Goal: Task Accomplishment & Management: Complete application form

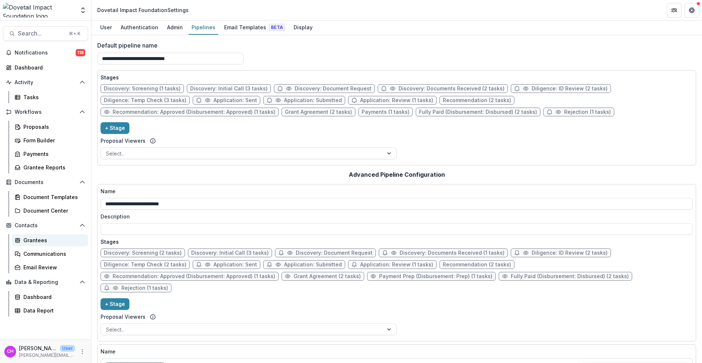
click at [50, 242] on div "Grantees" at bounding box center [52, 240] width 59 height 8
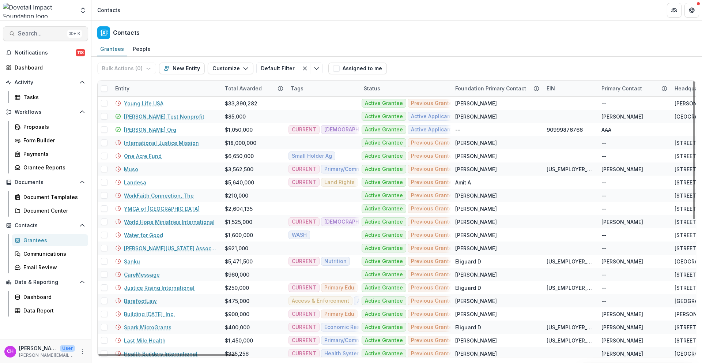
click at [46, 33] on span "Search..." at bounding box center [41, 33] width 46 height 7
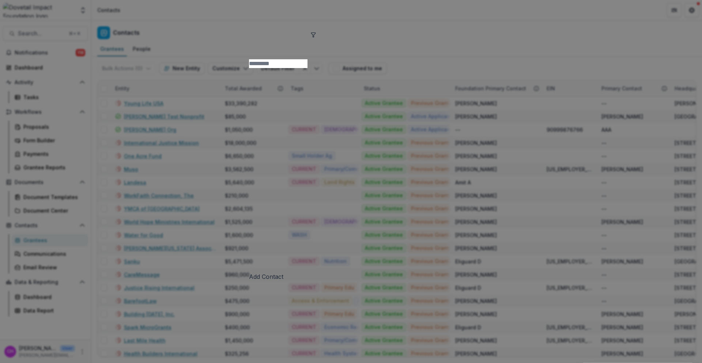
click at [249, 59] on input at bounding box center [278, 63] width 59 height 9
click at [86, 179] on div "Add Contact New Proposal New Board Document Template New Collection Get Help Us…" at bounding box center [351, 181] width 702 height 363
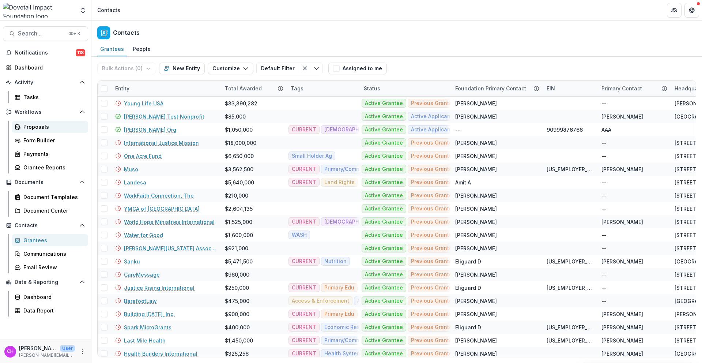
click at [60, 126] on div "Proposals" at bounding box center [52, 127] width 59 height 8
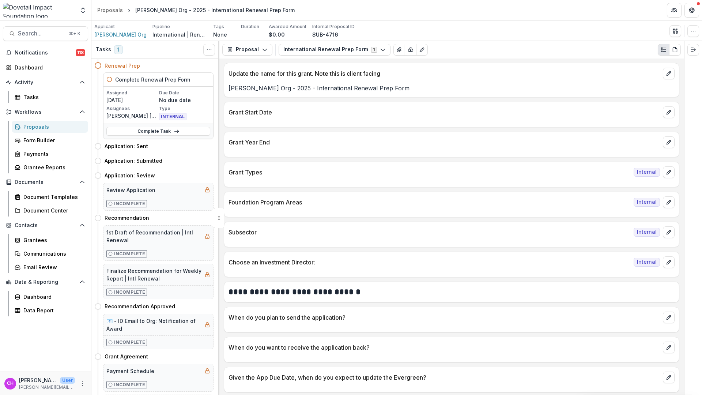
click at [37, 128] on div "Proposals" at bounding box center [52, 127] width 59 height 8
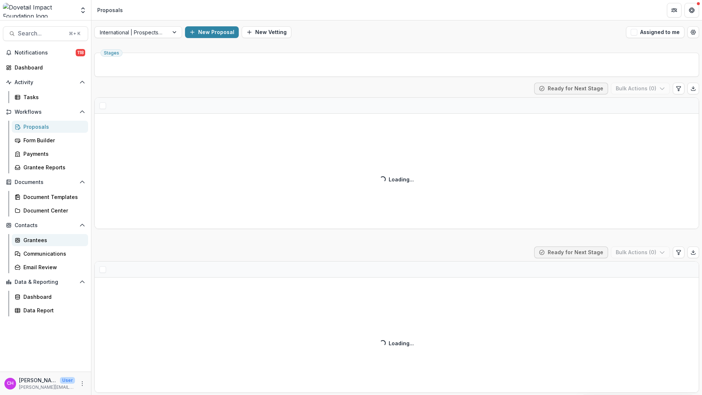
click at [42, 237] on div "Grantees" at bounding box center [52, 240] width 59 height 8
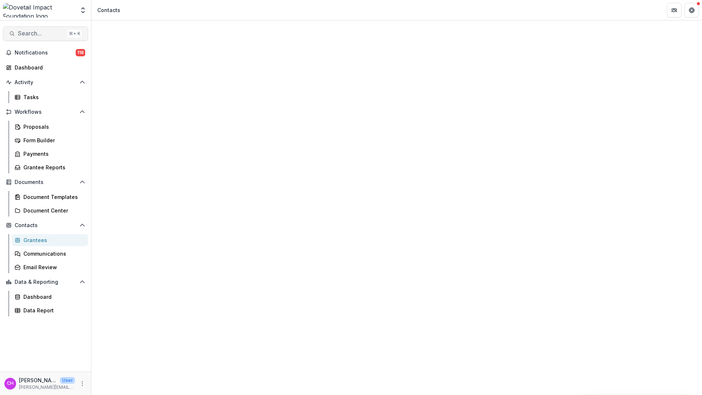
click at [51, 38] on button "Search... ⌘ + K" at bounding box center [45, 33] width 85 height 15
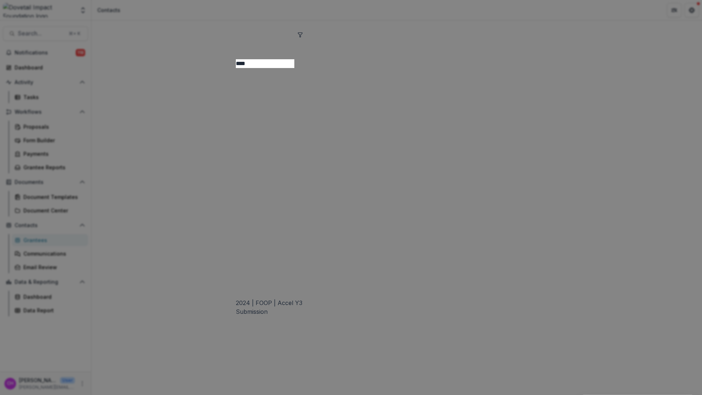
type input "****"
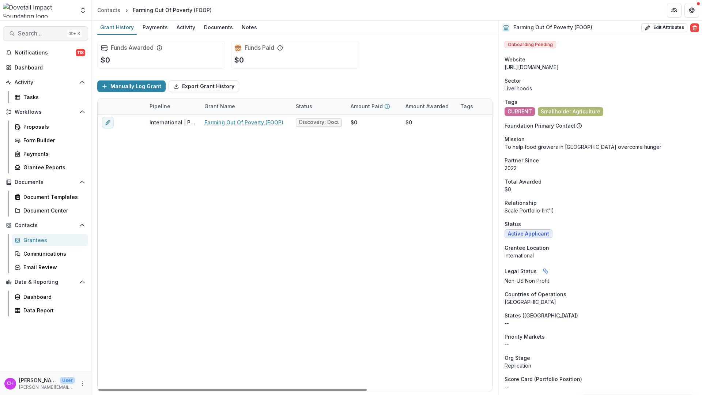
click at [36, 34] on span "Search..." at bounding box center [41, 33] width 46 height 7
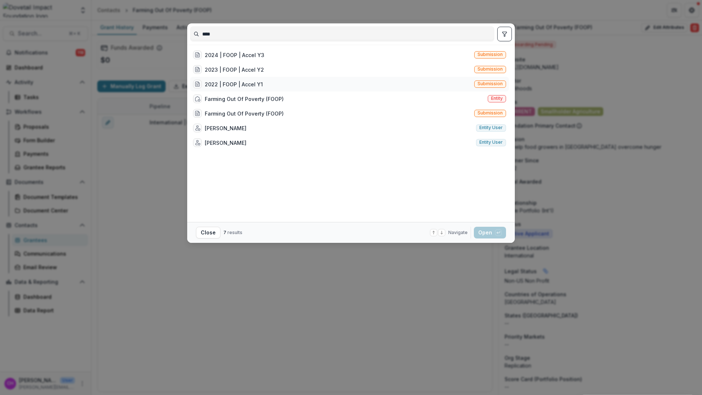
type input "****"
click at [290, 83] on div "2022 | FOOP | Accel Y1 Submission" at bounding box center [349, 84] width 319 height 15
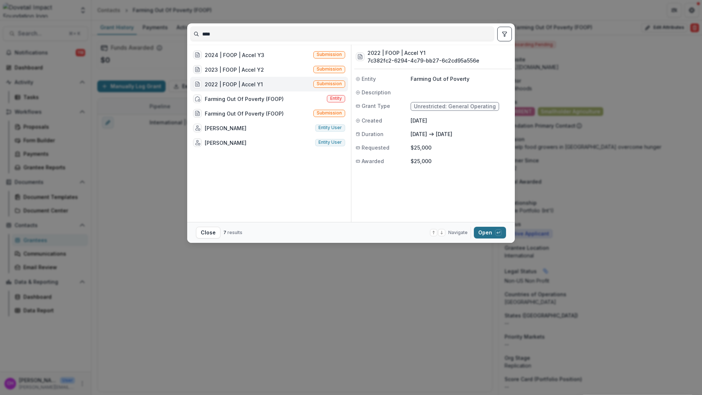
click at [498, 233] on icon "button" at bounding box center [498, 231] width 3 height 1
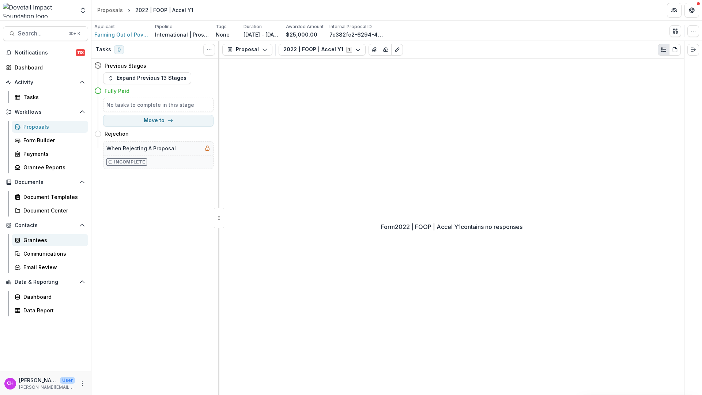
click at [47, 241] on div "Grantees" at bounding box center [52, 240] width 59 height 8
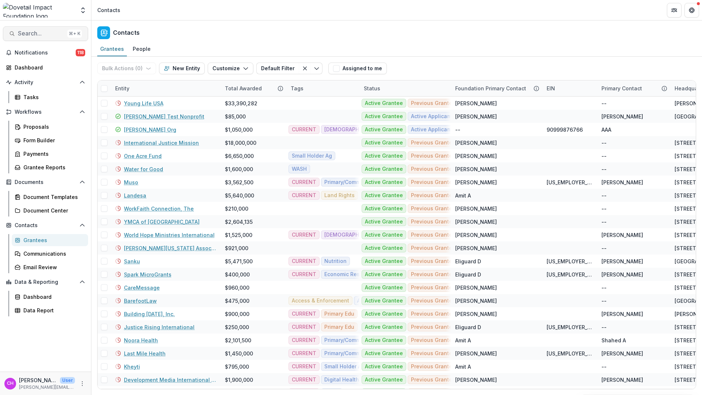
click at [41, 27] on button "Search... ⌘ + K" at bounding box center [45, 33] width 85 height 15
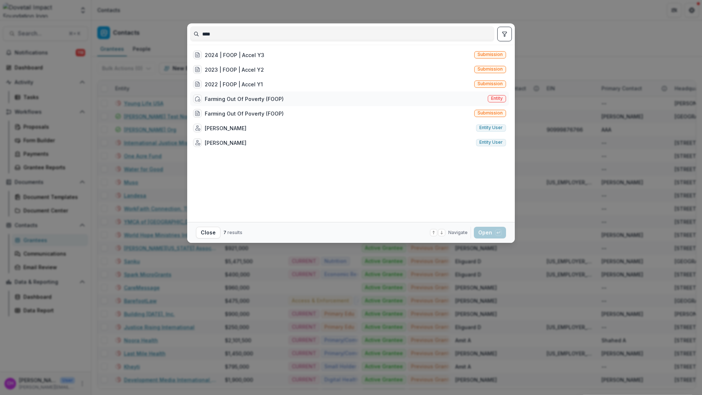
type input "****"
click at [223, 98] on div "Farming Out Of Poverty (FOOP)" at bounding box center [244, 99] width 79 height 8
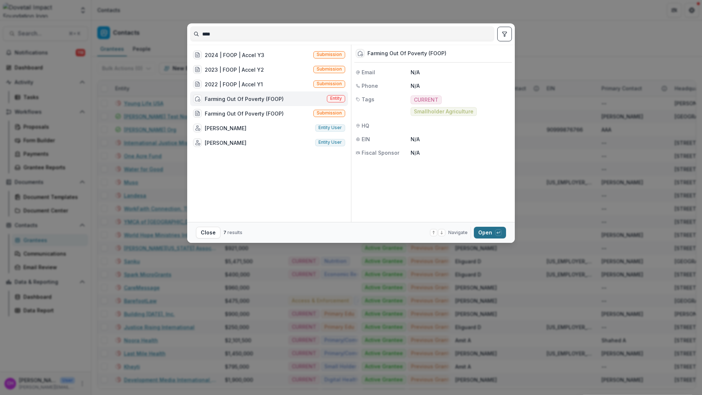
click at [491, 237] on button "Open with enter key" at bounding box center [490, 233] width 32 height 12
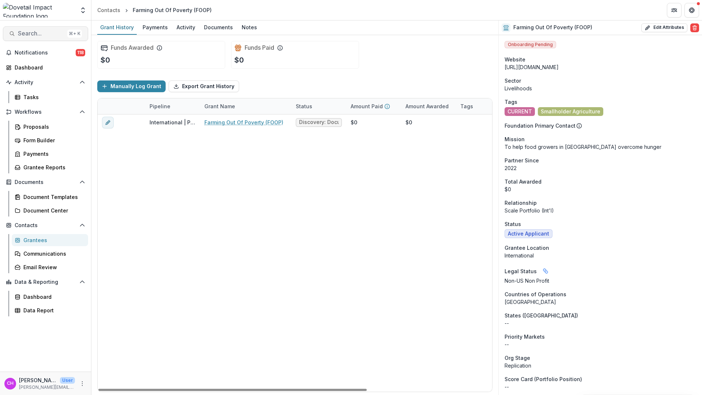
click at [38, 33] on span "Search..." at bounding box center [41, 33] width 46 height 7
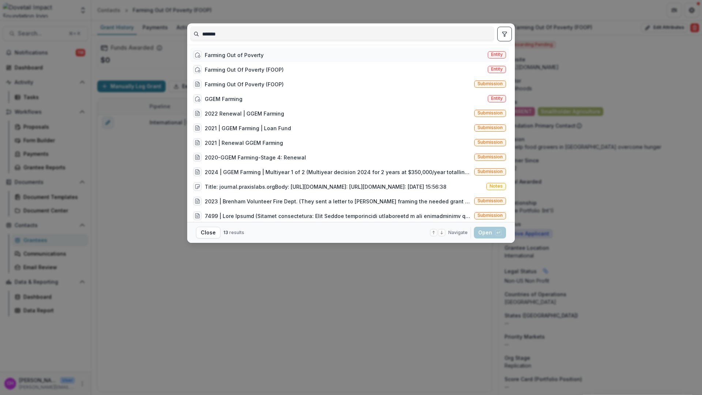
type input "*******"
click at [261, 52] on div "Farming Out of Poverty" at bounding box center [234, 55] width 59 height 8
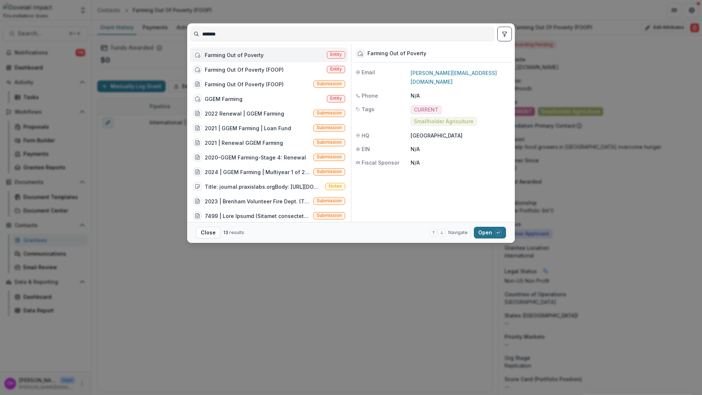
click at [495, 237] on button "Open with enter key" at bounding box center [490, 233] width 32 height 12
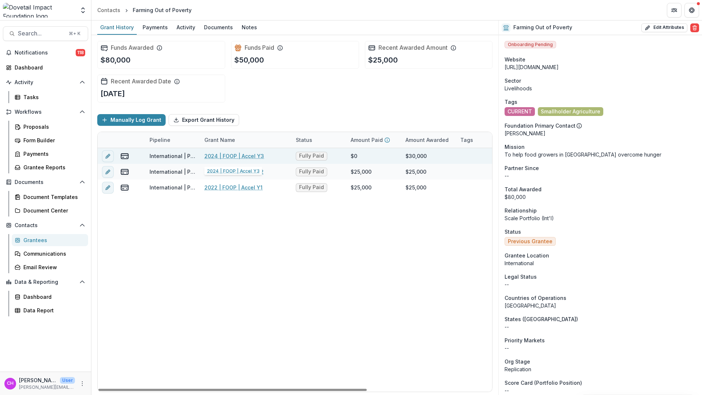
click at [232, 154] on link "2024 | FOOP | Accel Y3" at bounding box center [234, 156] width 60 height 8
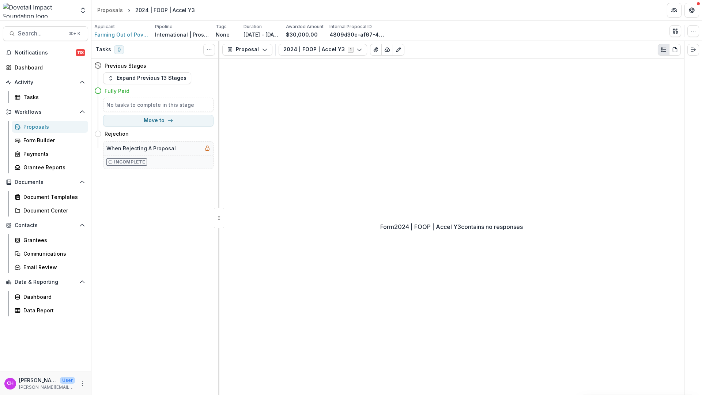
click at [115, 35] on span "Farming Out of Poverty" at bounding box center [121, 35] width 55 height 8
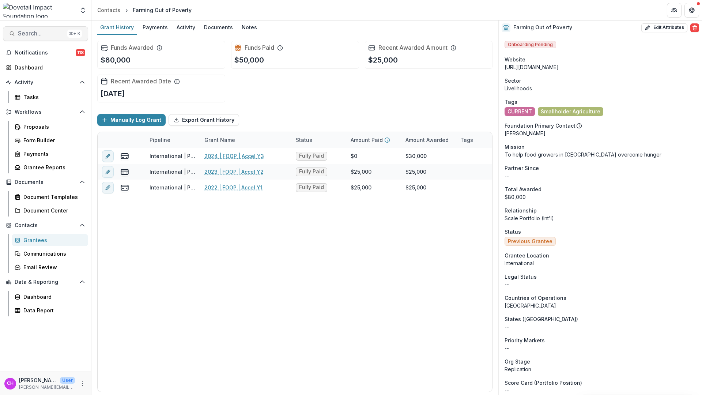
click at [44, 35] on span "Search..." at bounding box center [41, 33] width 46 height 7
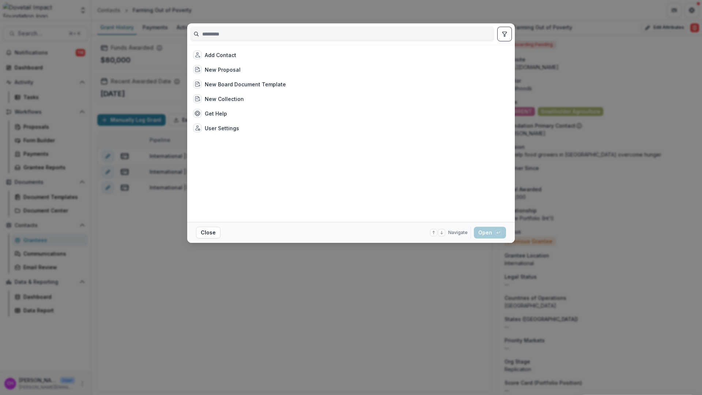
click at [330, 39] on input at bounding box center [342, 34] width 303 height 12
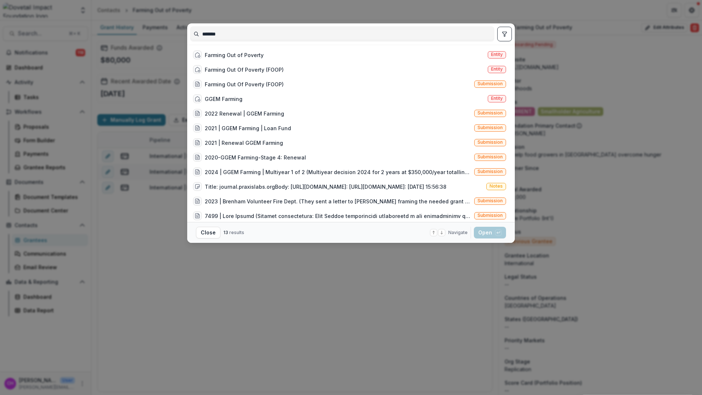
type input "*******"
drag, startPoint x: 257, startPoint y: 56, endPoint x: 261, endPoint y: 89, distance: 33.9
click at [261, 89] on div "Farming Out of Poverty Entity Farming Out Of Poverty (FOOP) Entity Farming Out …" at bounding box center [349, 143] width 319 height 190
click at [262, 84] on div "Farming Out Of Poverty (FOOP)" at bounding box center [244, 84] width 79 height 8
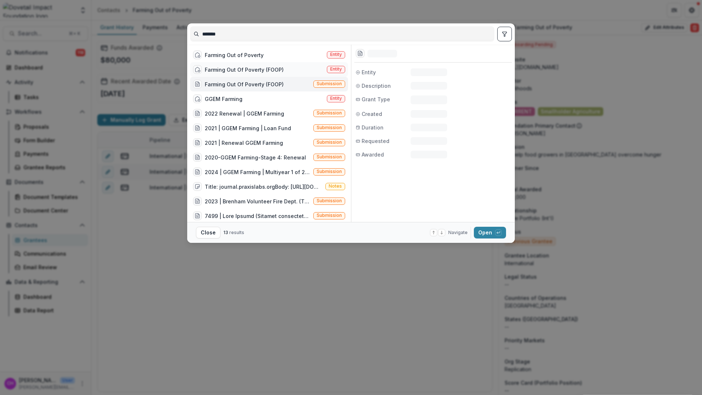
click at [290, 69] on div "Farming Out Of Poverty (FOOP) Entity" at bounding box center [269, 69] width 158 height 15
click at [265, 56] on div "Farming Out of Poverty Entity" at bounding box center [269, 55] width 158 height 15
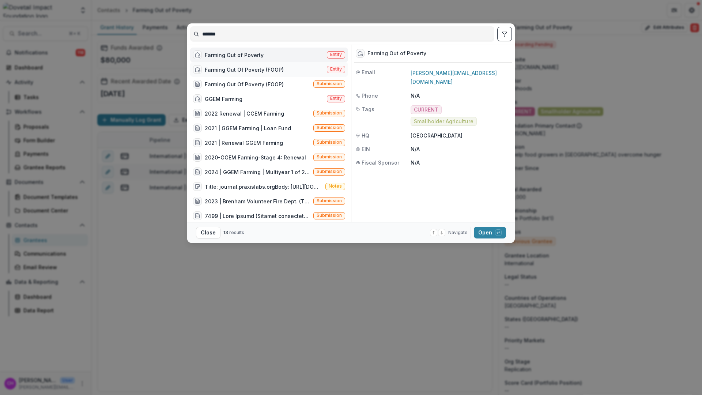
click at [265, 68] on div "Farming Out Of Poverty (FOOP)" at bounding box center [244, 70] width 79 height 8
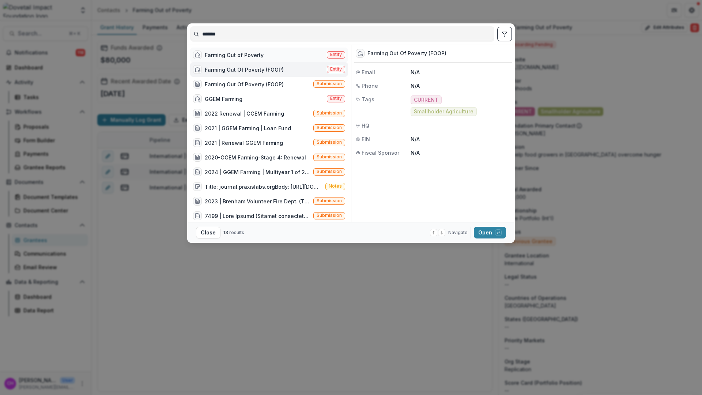
click at [280, 54] on div "Farming Out of Poverty Entity" at bounding box center [269, 55] width 158 height 15
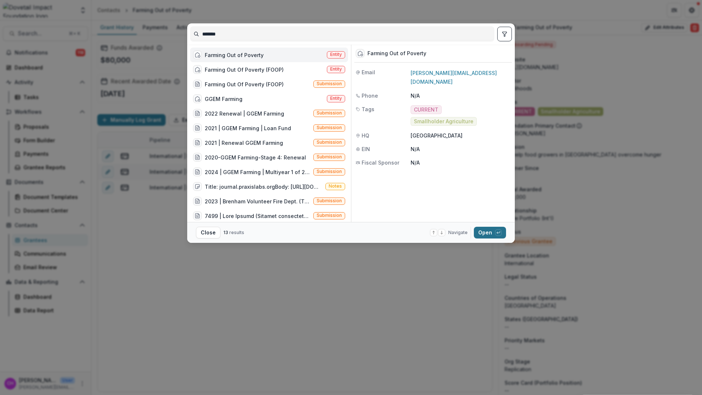
click at [488, 232] on button "Open with enter key" at bounding box center [490, 233] width 32 height 12
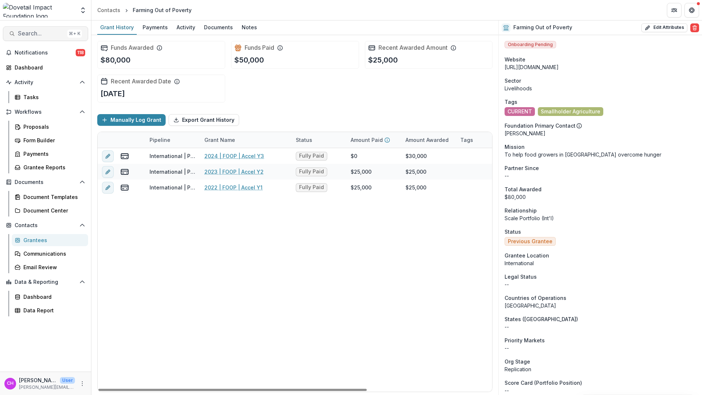
click at [38, 26] on button "Search... ⌘ + K" at bounding box center [45, 33] width 85 height 15
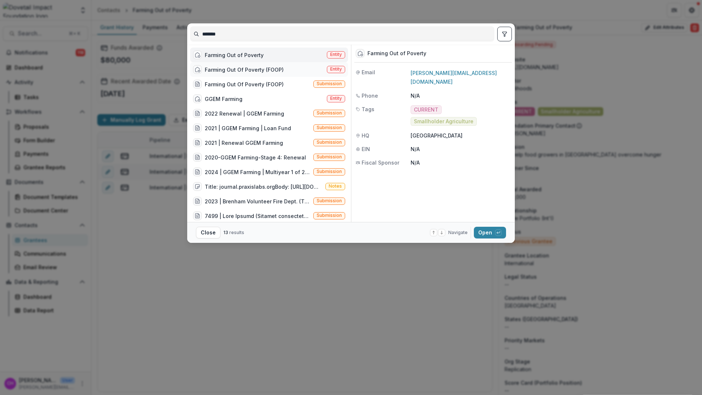
click at [252, 68] on div "Farming Out Of Poverty (FOOP)" at bounding box center [244, 70] width 79 height 8
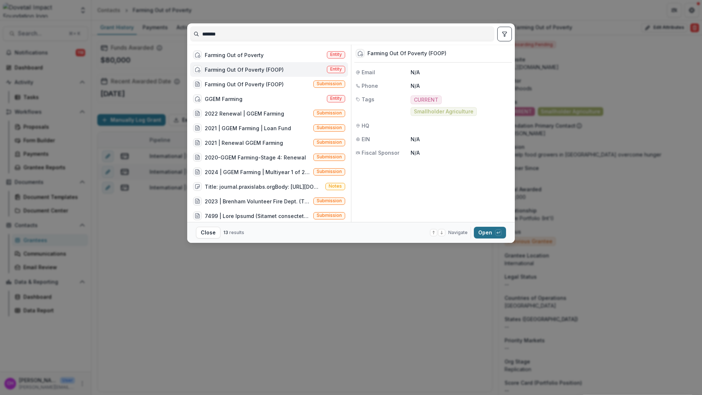
click at [496, 237] on button "Open with enter key" at bounding box center [490, 233] width 32 height 12
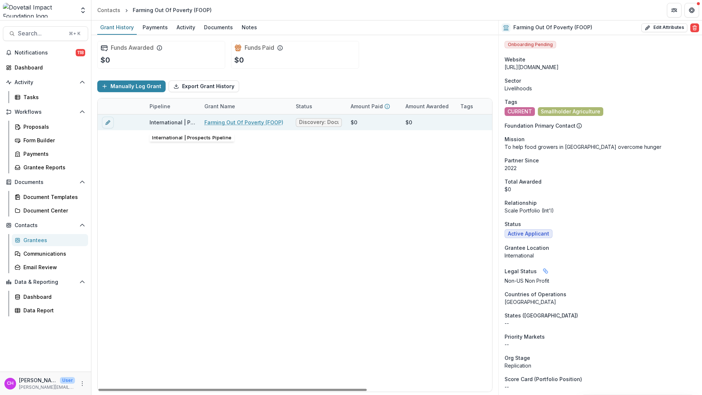
click at [180, 126] on div "International | Prospects Pipeline" at bounding box center [173, 122] width 46 height 16
click at [184, 124] on div "International | Prospects Pipeline" at bounding box center [173, 122] width 46 height 8
click at [233, 121] on link "Farming Out Of Poverty (FOOP)" at bounding box center [243, 122] width 79 height 8
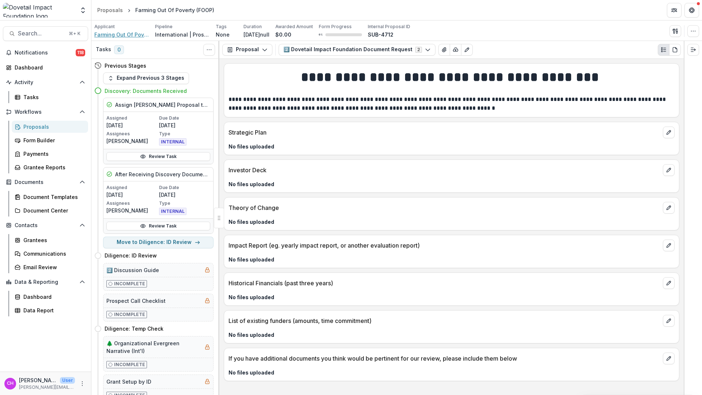
click at [136, 35] on span "Farming Out Of Poverty (FOOP)" at bounding box center [121, 35] width 55 height 8
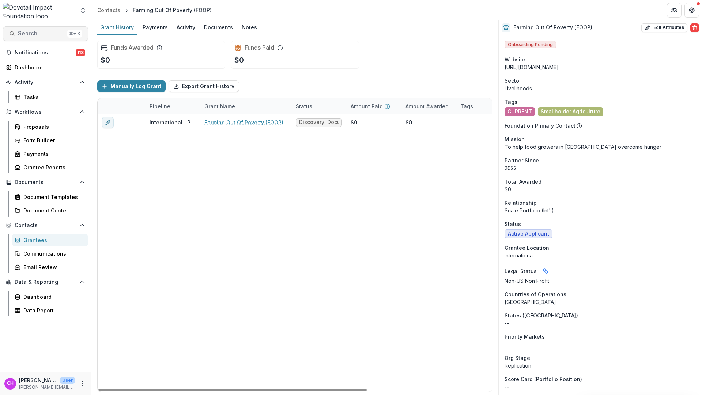
click at [37, 33] on span "Search..." at bounding box center [41, 33] width 46 height 7
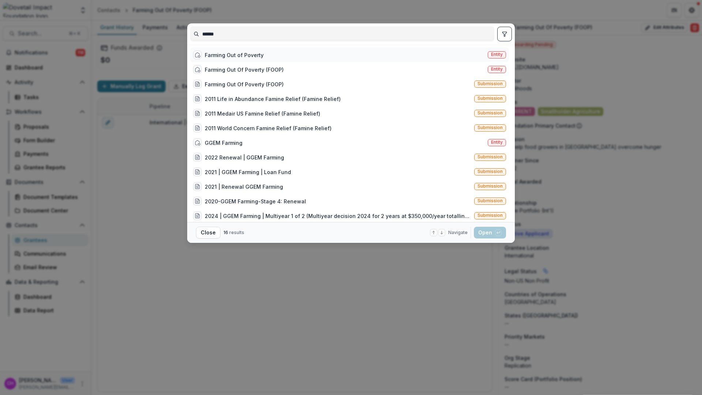
type input "******"
click at [278, 59] on div "Farming Out of Poverty Entity" at bounding box center [349, 55] width 319 height 15
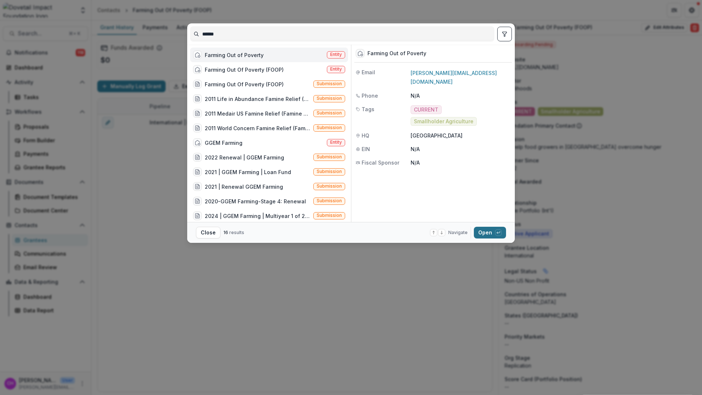
click at [497, 234] on icon "button" at bounding box center [498, 232] width 4 height 4
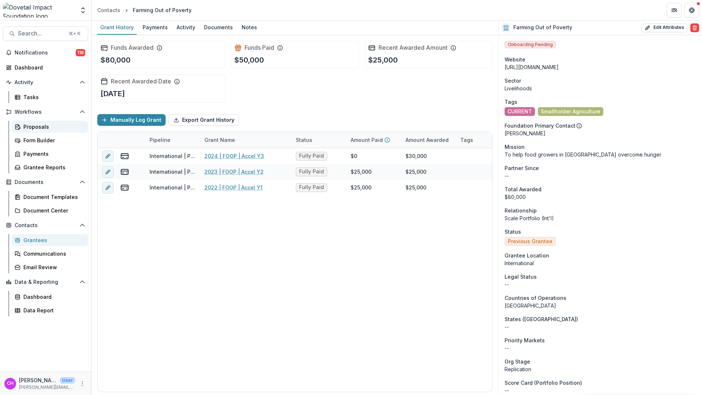
click at [29, 123] on div "Proposals" at bounding box center [52, 127] width 59 height 8
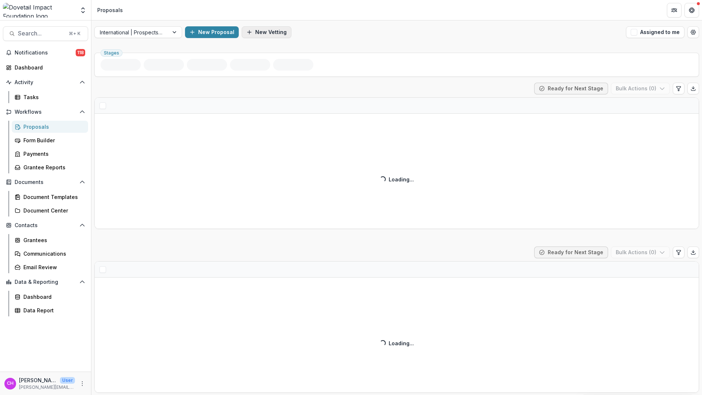
click at [270, 34] on button "New Vetting" at bounding box center [267, 32] width 50 height 12
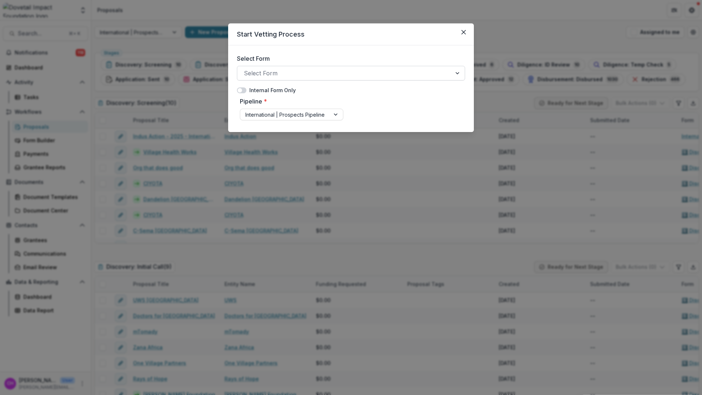
click at [313, 74] on div at bounding box center [344, 73] width 201 height 10
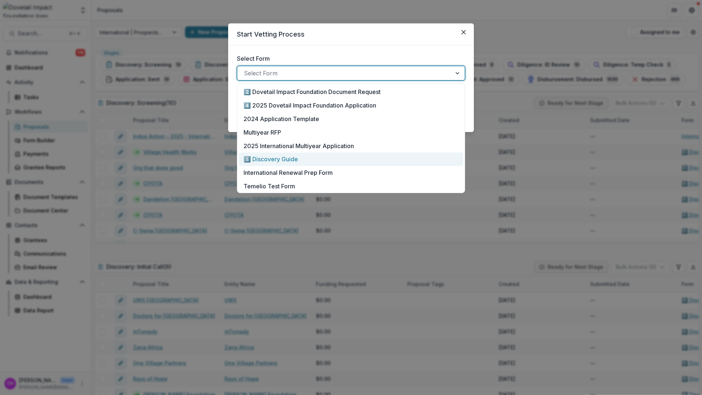
click at [342, 160] on div "1️⃣ Discovery Guide" at bounding box center [351, 159] width 215 height 9
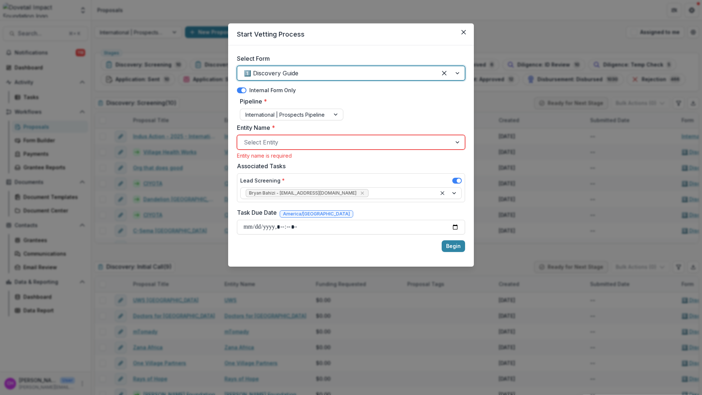
click at [348, 139] on div at bounding box center [344, 142] width 201 height 10
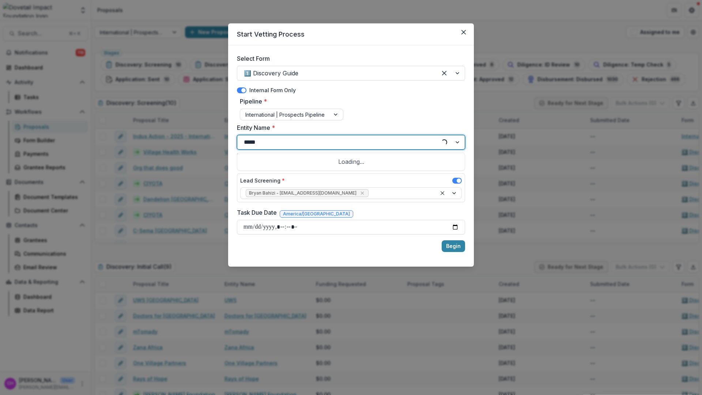
type input "******"
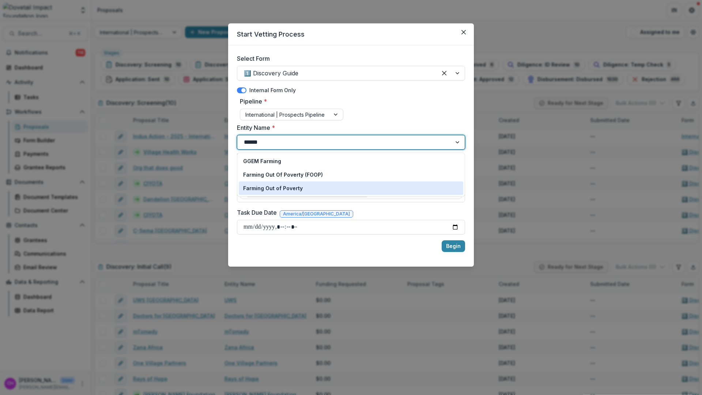
click at [335, 188] on div "Farming Out of Poverty" at bounding box center [351, 188] width 216 height 8
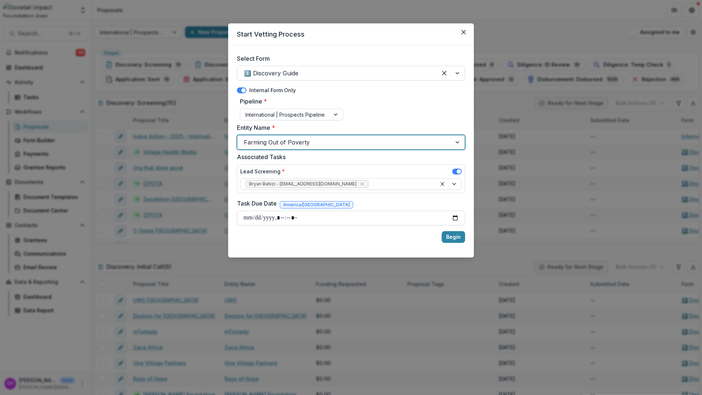
click at [308, 142] on div at bounding box center [344, 142] width 201 height 10
click at [320, 127] on label "Entity Name *" at bounding box center [349, 127] width 224 height 9
click at [246, 138] on input "Entity Name *" at bounding box center [245, 142] width 2 height 9
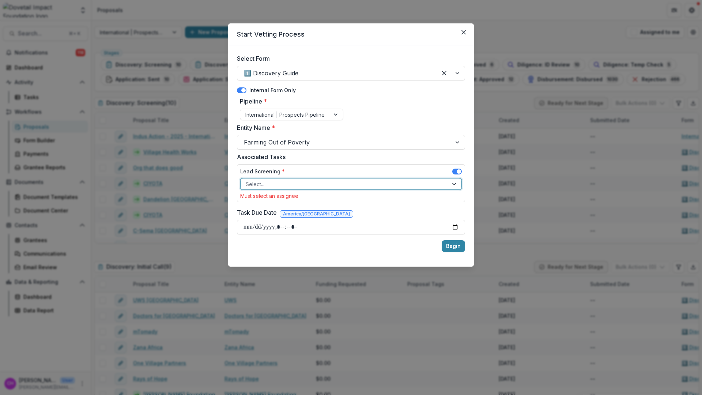
click at [391, 188] on div at bounding box center [344, 184] width 197 height 9
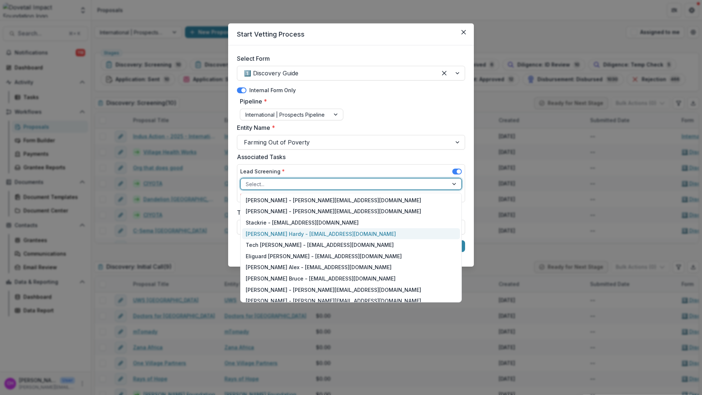
click at [370, 234] on div "Courtney Eker Hardy - courtney@dovetailimpact.org" at bounding box center [351, 233] width 218 height 11
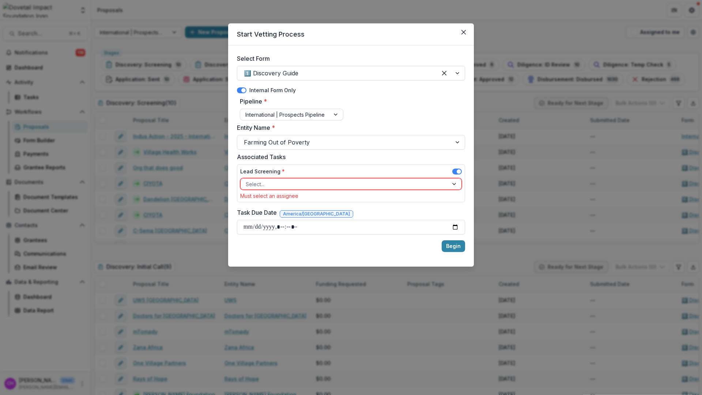
click at [506, 121] on div "Start Vetting Process Select Form 1️⃣ Discovery Guide Internal Form Only Pipeli…" at bounding box center [351, 197] width 702 height 395
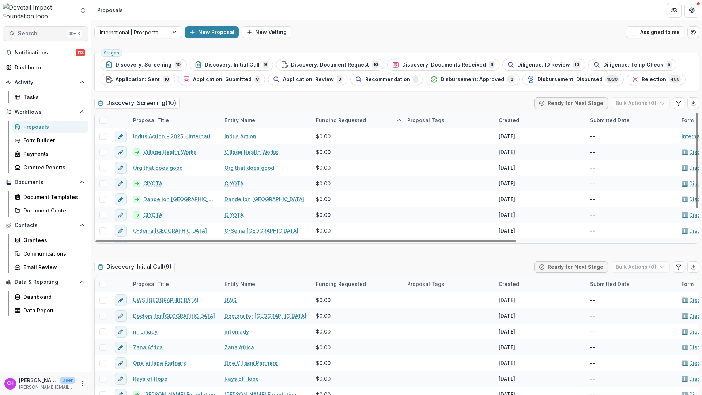
click at [37, 32] on span "Search..." at bounding box center [41, 33] width 46 height 7
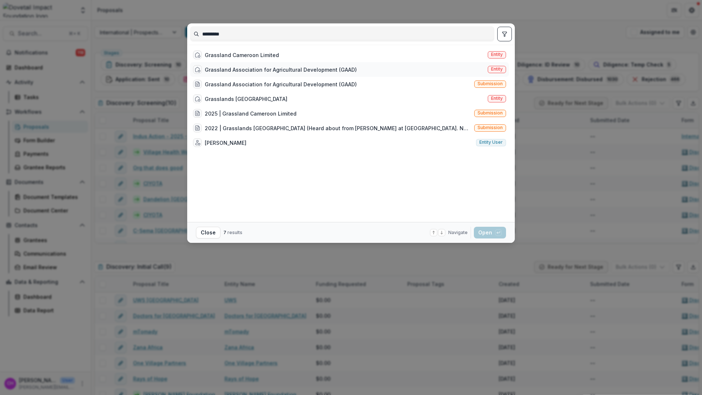
type input "*********"
click at [316, 71] on div "Grassland Association for Agricultural Development (GAAD)" at bounding box center [281, 70] width 152 height 8
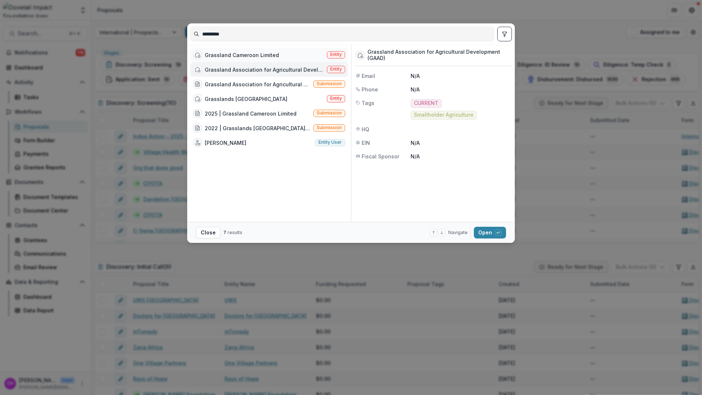
click at [302, 56] on div "Grassland Cameroon Limited Entity" at bounding box center [269, 55] width 158 height 15
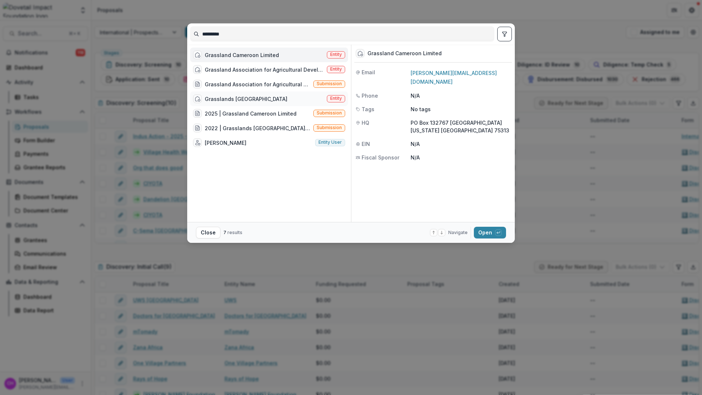
click at [299, 98] on div "Grasslands Cameroon Entity" at bounding box center [269, 98] width 158 height 15
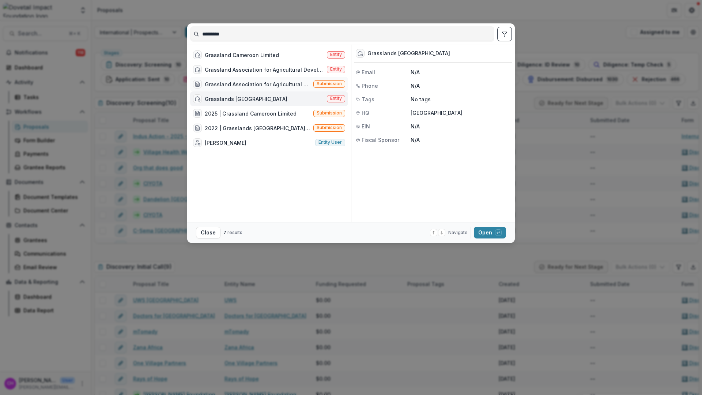
click at [287, 83] on div "Grassland Association for Agricultural Development (GAAD)" at bounding box center [258, 84] width 106 height 8
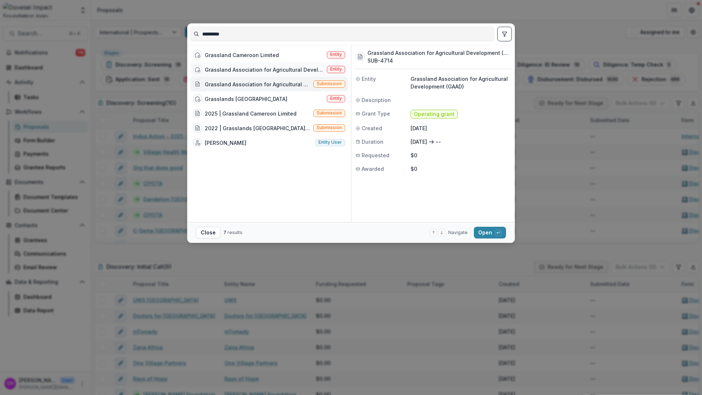
click at [287, 68] on div "Grassland Association for Agricultural Development (GAAD)" at bounding box center [264, 70] width 119 height 8
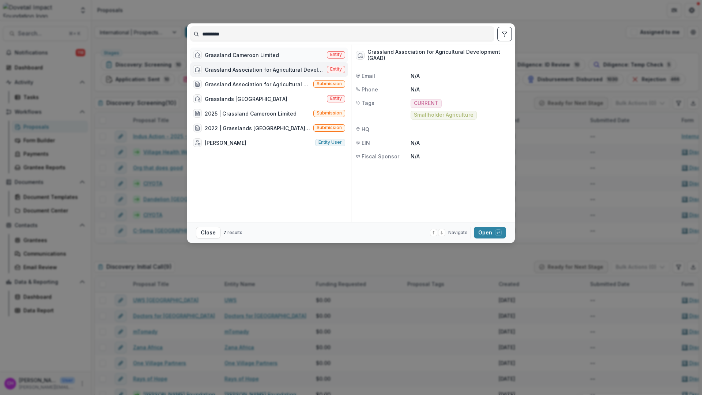
click at [282, 55] on div "Grassland Cameroon Limited Entity" at bounding box center [269, 55] width 158 height 15
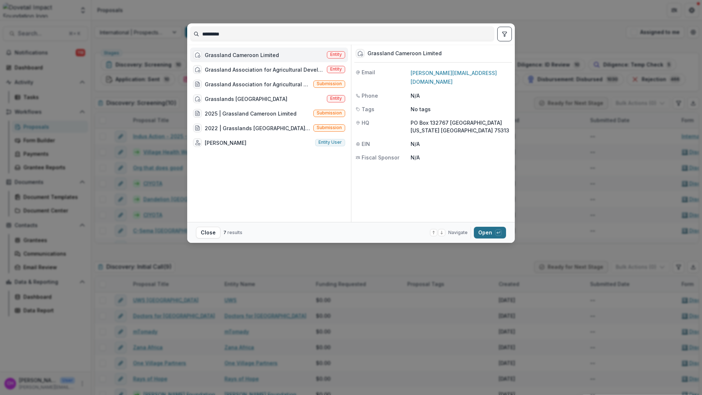
click at [493, 234] on button "Open with enter key" at bounding box center [490, 233] width 32 height 12
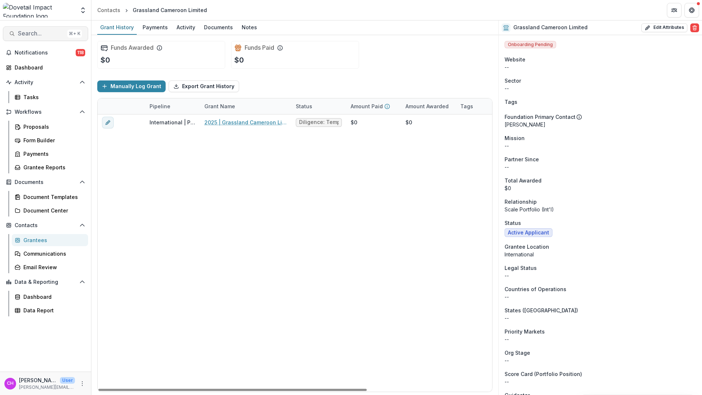
click at [38, 38] on button "Search... ⌘ + K" at bounding box center [45, 33] width 85 height 15
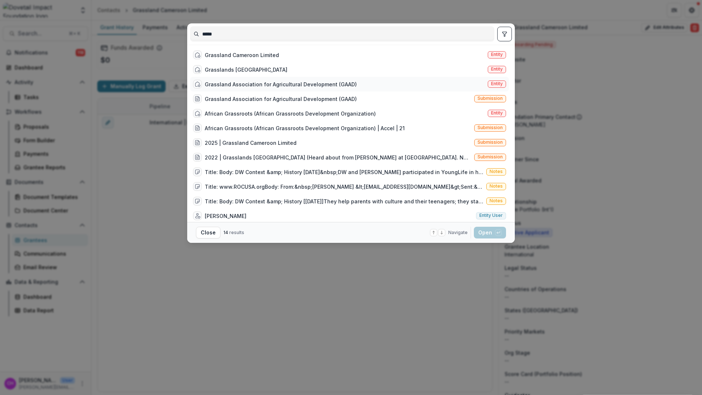
type input "*****"
click at [324, 87] on div "Grassland Association for Agricultural Development (GAAD)" at bounding box center [281, 84] width 152 height 8
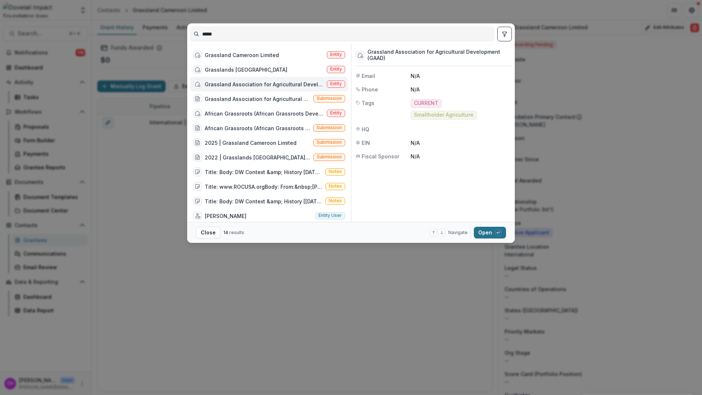
click at [490, 233] on button "Open with enter key" at bounding box center [490, 233] width 32 height 12
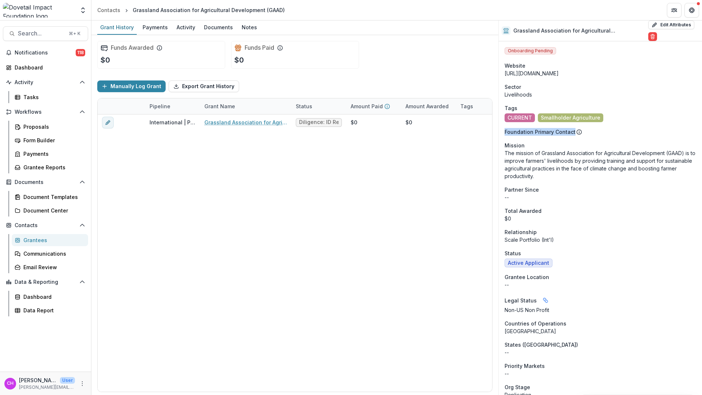
drag, startPoint x: 511, startPoint y: 128, endPoint x: 575, endPoint y: 136, distance: 64.5
click at [569, 176] on p "The mission of Grassland Association for Agricultural Development (GAAD) is to …" at bounding box center [601, 164] width 192 height 31
click at [24, 37] on button "Search... ⌘ + K" at bounding box center [45, 33] width 85 height 15
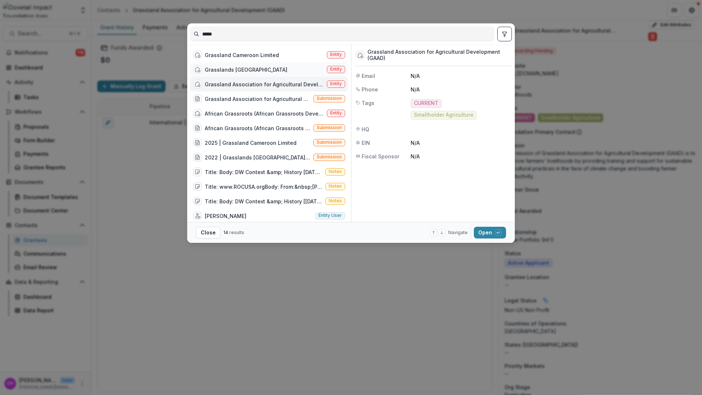
click at [267, 71] on div "Grasslands Cameroon Entity" at bounding box center [269, 69] width 158 height 15
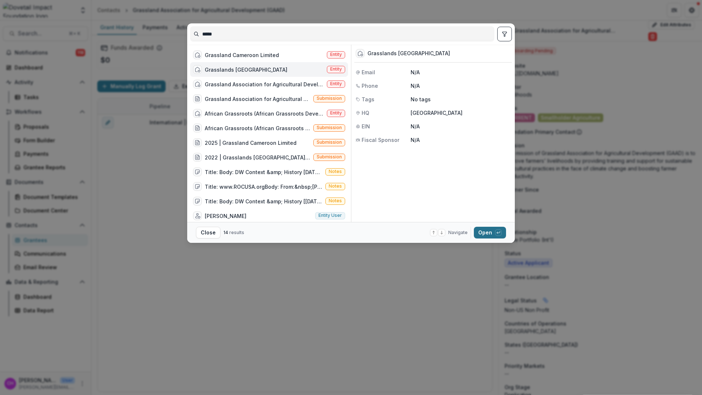
click at [497, 234] on icon "button" at bounding box center [498, 232] width 4 height 4
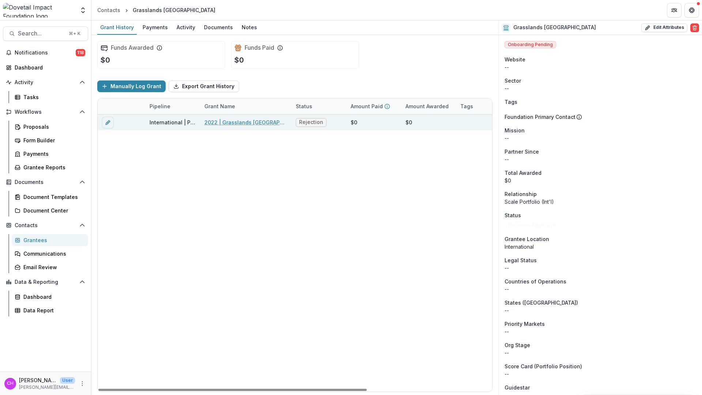
click at [242, 123] on link "2022 | Grasslands Cameroon" at bounding box center [245, 122] width 83 height 8
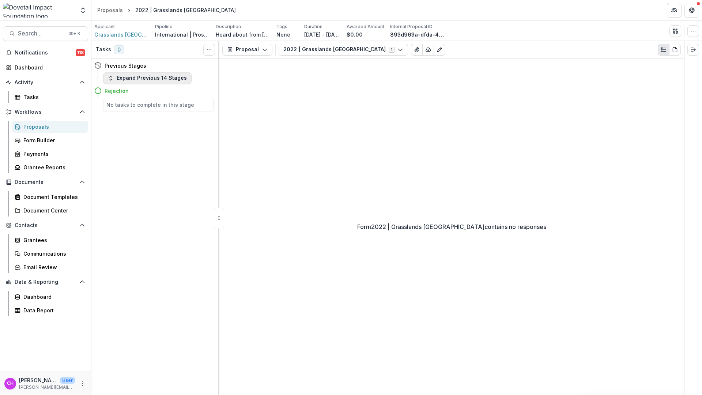
click at [142, 74] on button "Expand Previous 14 Stages" at bounding box center [147, 78] width 88 height 12
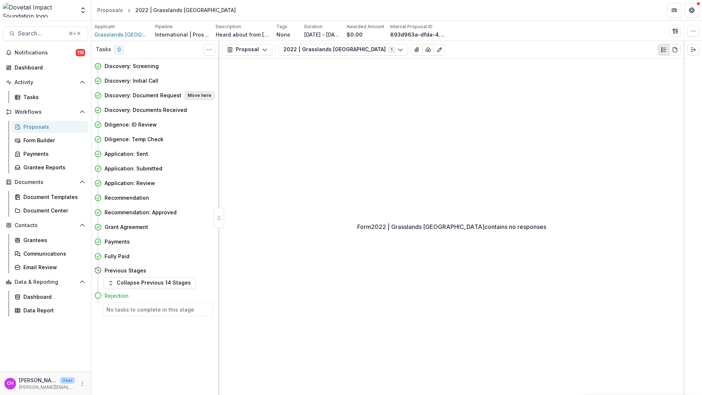
click at [204, 94] on button "Move here" at bounding box center [199, 95] width 30 height 9
select select "**********"
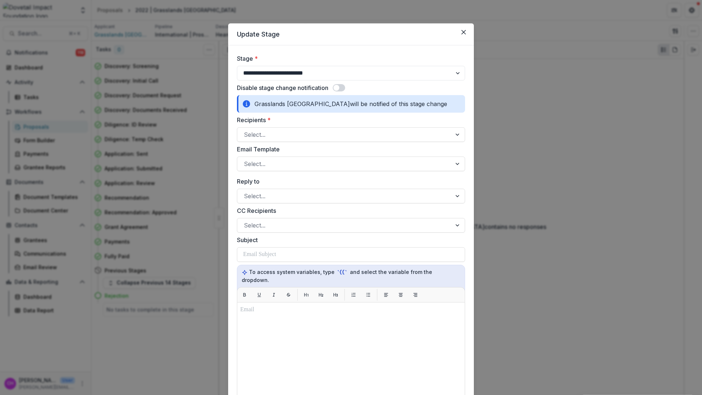
click at [552, 105] on div "**********" at bounding box center [351, 197] width 702 height 395
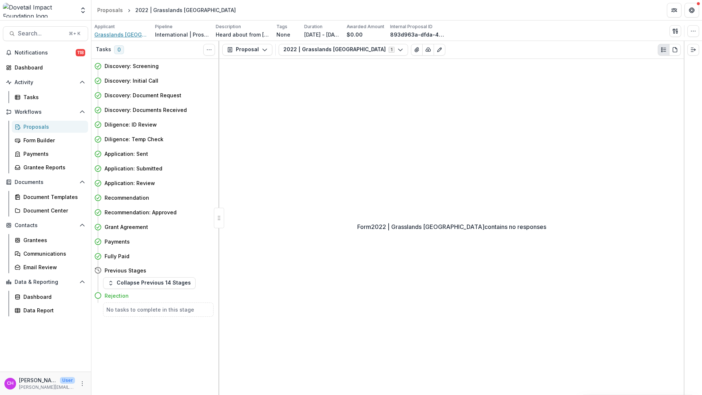
click at [122, 34] on span "Grasslands Cameroon" at bounding box center [121, 35] width 55 height 8
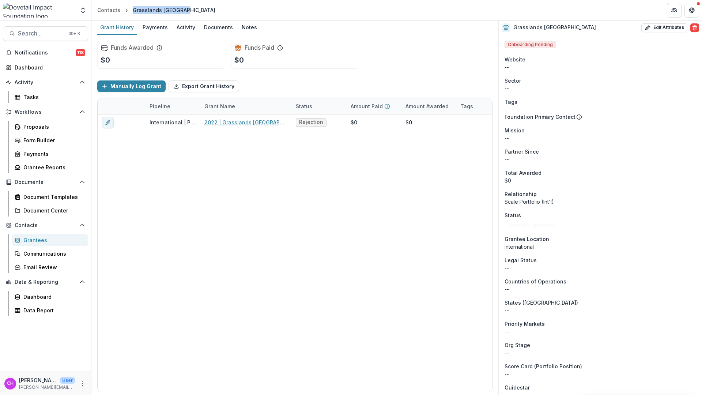
drag, startPoint x: 132, startPoint y: 11, endPoint x: 199, endPoint y: 7, distance: 66.7
click at [199, 7] on header "Contacts Grasslands Cameroon" at bounding box center [396, 10] width 611 height 20
click at [299, 194] on div "International | Prospects Pipeline 2022 | Grasslands Cameroon Rejection $0 $0 F…" at bounding box center [387, 252] width 578 height 277
click at [48, 33] on span "Search..." at bounding box center [41, 33] width 46 height 7
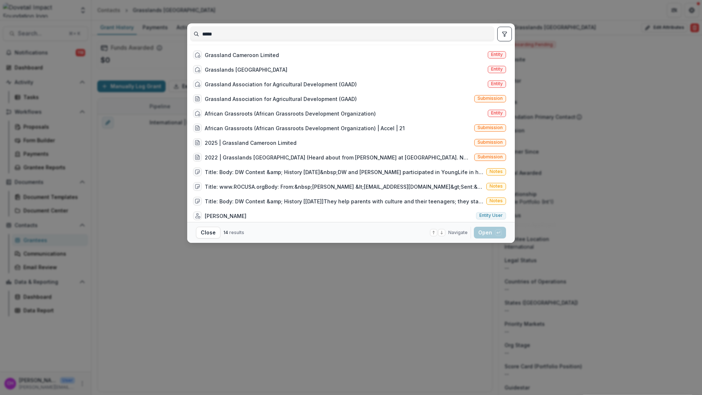
type input "*****"
click at [160, 226] on div "***** Grassland Cameroon Limited Entity Grasslands Cameroon Entity Grassland As…" at bounding box center [351, 197] width 702 height 395
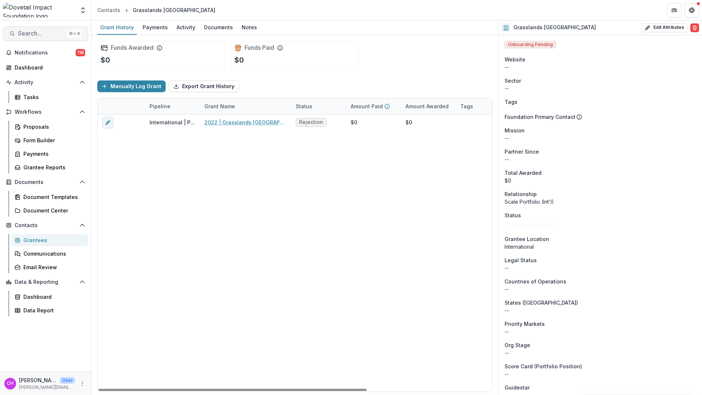
click at [41, 33] on span "Search..." at bounding box center [41, 33] width 46 height 7
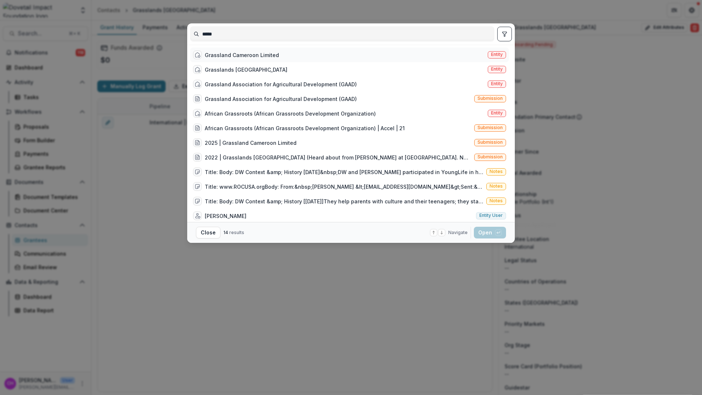
click at [279, 53] on div "Grassland Cameroon Limited Entity" at bounding box center [349, 55] width 319 height 15
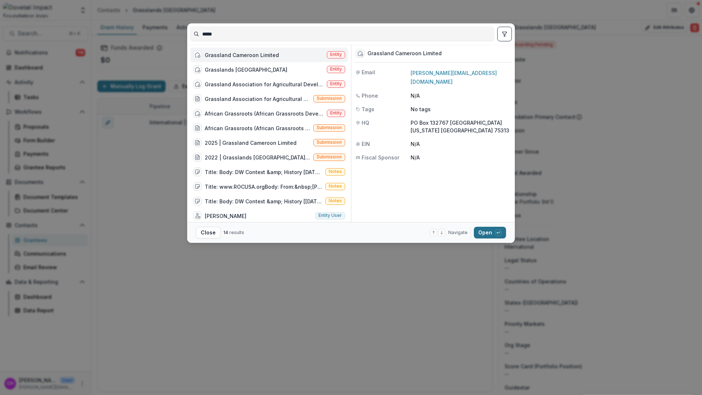
click at [492, 237] on button "Open with enter key" at bounding box center [490, 233] width 32 height 12
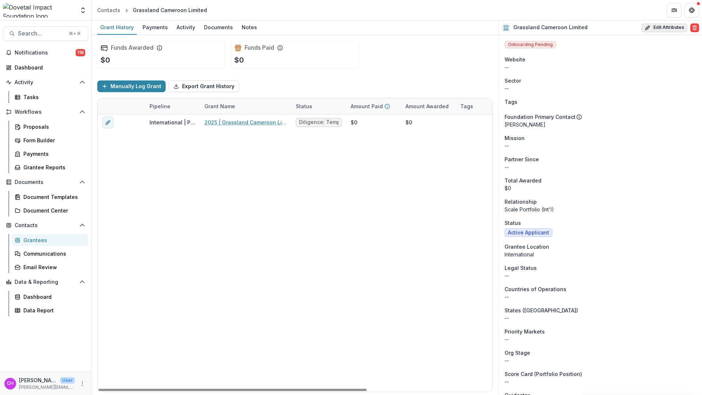
click at [648, 26] on icon "button" at bounding box center [648, 28] width 6 height 6
select select
select select "**********"
select select
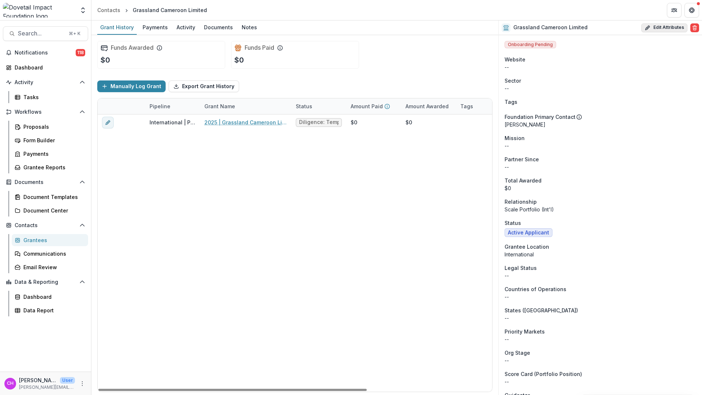
select select
select select "**********"
select select
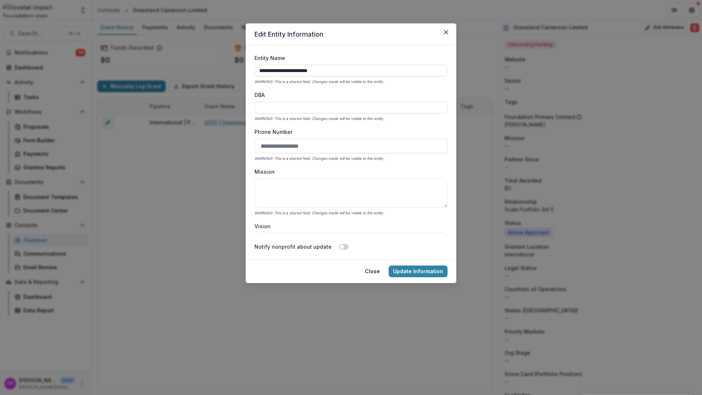
click at [674, 61] on div "**********" at bounding box center [351, 197] width 702 height 395
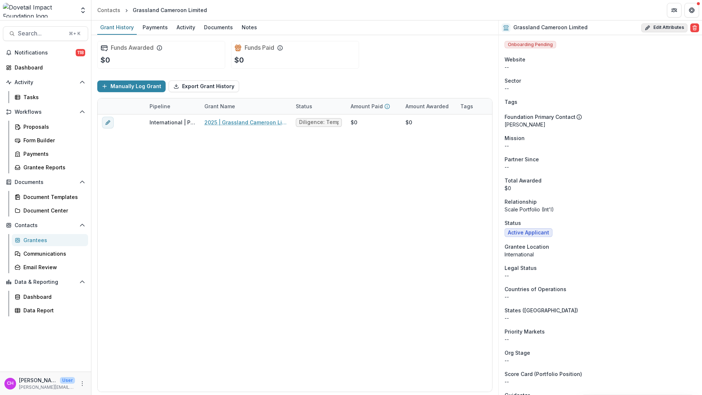
click at [664, 23] on button "Edit Attributes" at bounding box center [664, 27] width 46 height 9
select select
select select "**********"
select select
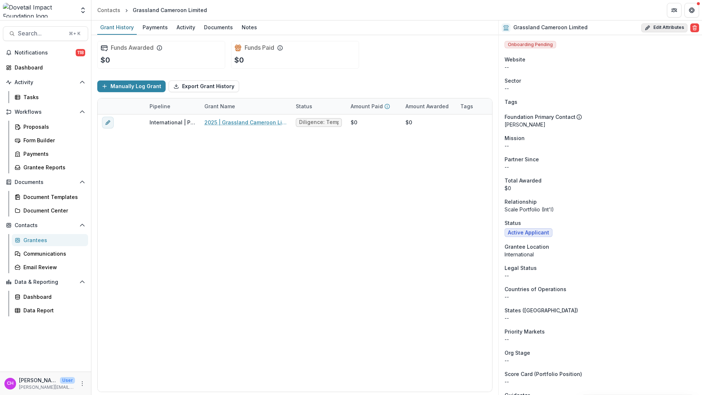
select select
select select "**********"
select select
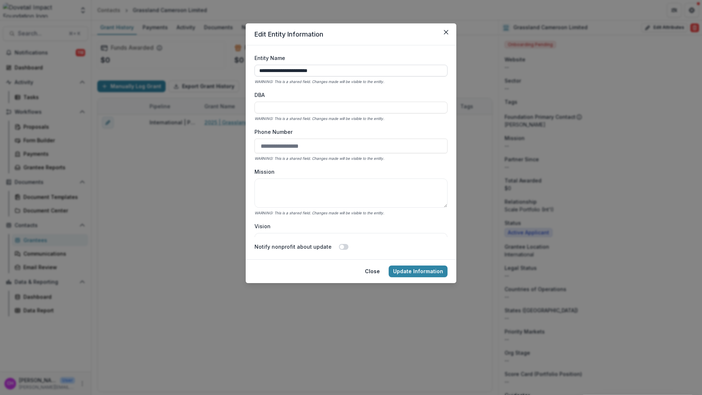
drag, startPoint x: 347, startPoint y: 68, endPoint x: 254, endPoint y: 70, distance: 92.9
click at [254, 70] on input "**********" at bounding box center [350, 71] width 193 height 12
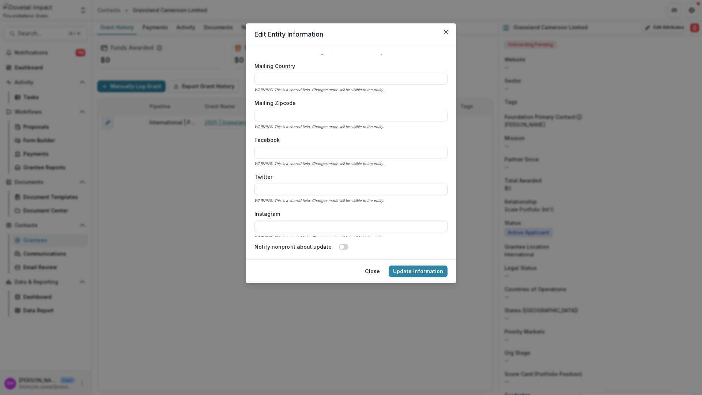
scroll to position [790, 0]
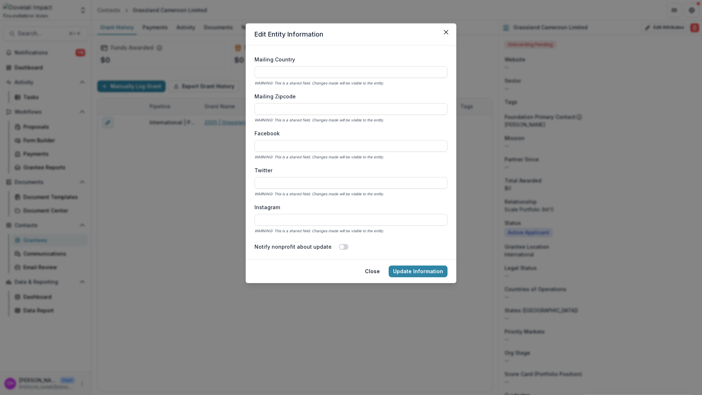
click at [535, 166] on div "**********" at bounding box center [351, 197] width 702 height 395
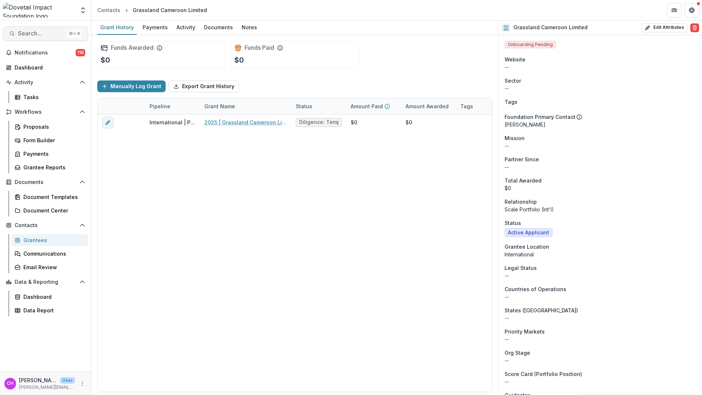
click at [30, 37] on span "Search..." at bounding box center [41, 33] width 46 height 7
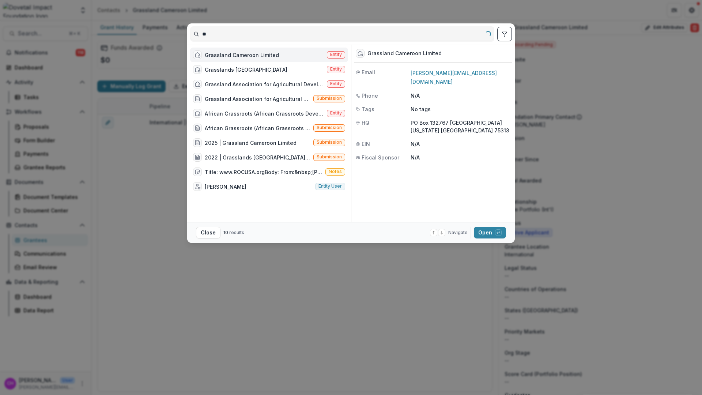
type input "*"
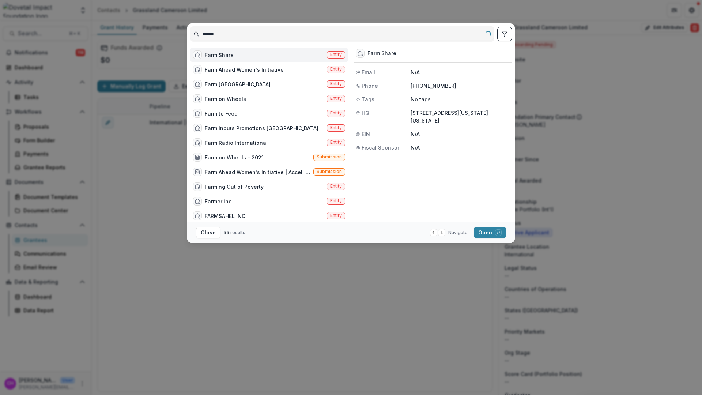
type input "*******"
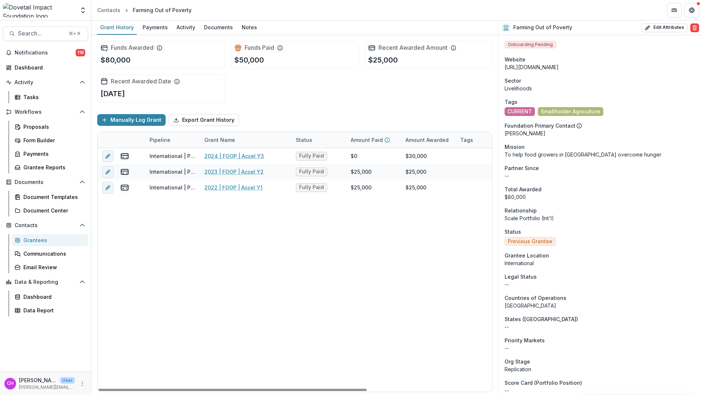
click at [215, 242] on div "International | Prospects Pipeline 2024 | FOOP | Accel Y3 Fully Paid $0 $30,000…" at bounding box center [387, 270] width 578 height 244
click at [42, 37] on span "Search..." at bounding box center [41, 33] width 46 height 7
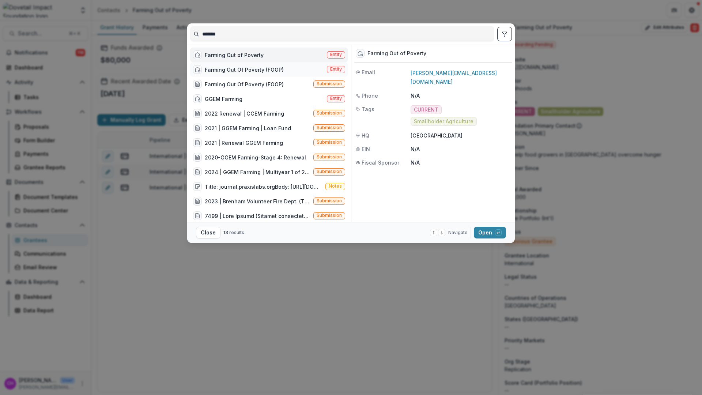
click at [290, 73] on div "Farming Out Of Poverty (FOOP) Entity" at bounding box center [269, 69] width 158 height 15
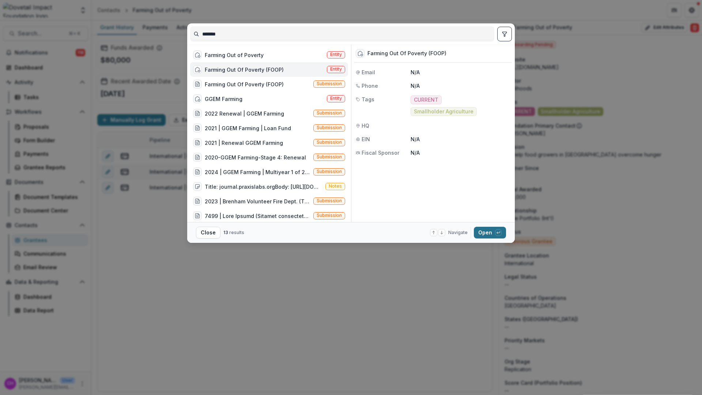
click at [499, 237] on button "Open with enter key" at bounding box center [490, 233] width 32 height 12
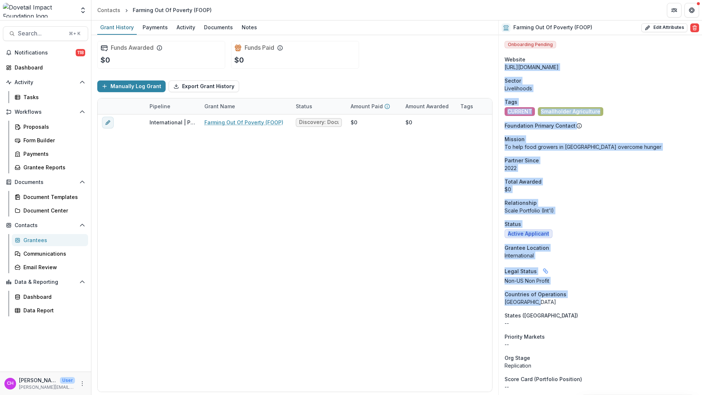
drag, startPoint x: 531, startPoint y: 57, endPoint x: 629, endPoint y: 306, distance: 267.7
click at [697, 29] on button "Delete" at bounding box center [694, 27] width 9 height 9
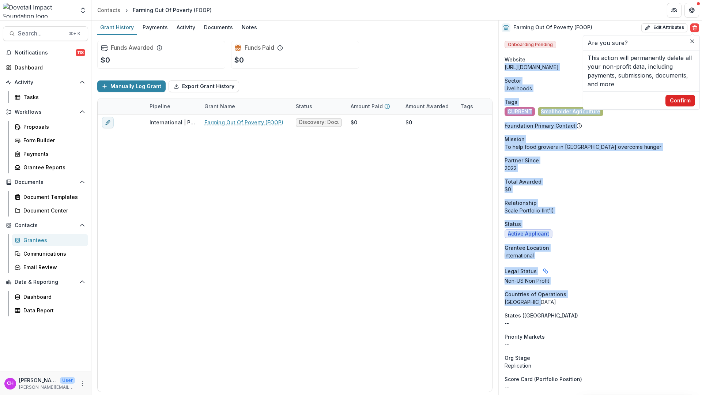
click at [680, 102] on button "Confirm" at bounding box center [680, 101] width 30 height 12
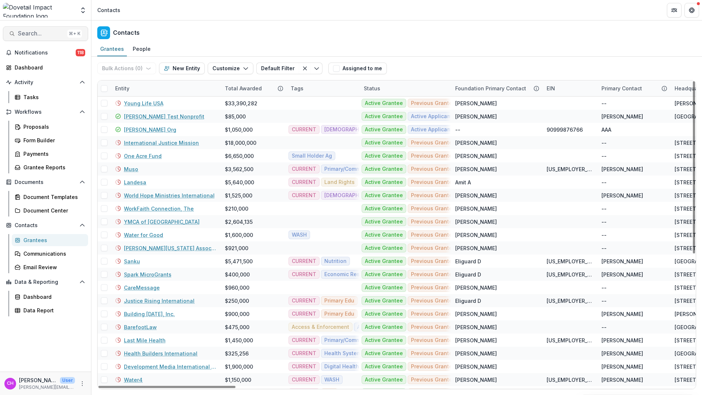
click at [39, 34] on span "Search..." at bounding box center [41, 33] width 46 height 7
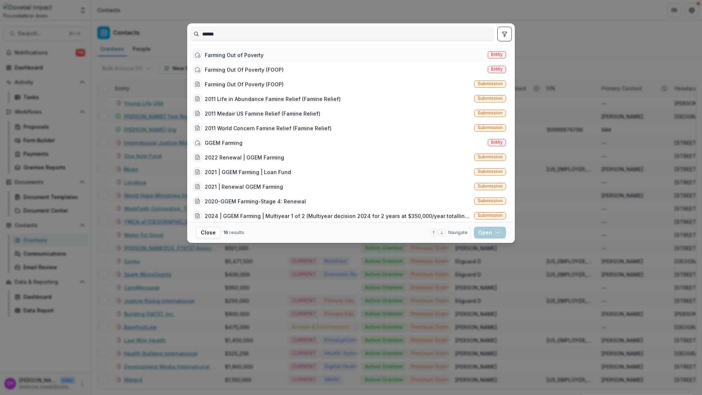
type input "******"
click at [339, 56] on div "Farming Out of Poverty Entity" at bounding box center [349, 55] width 319 height 15
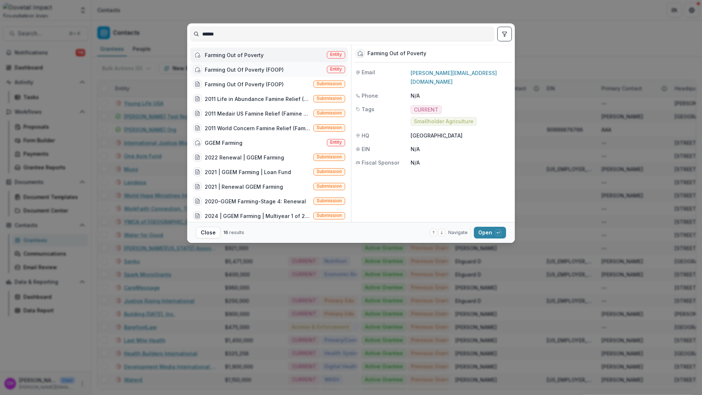
click at [280, 72] on div "Farming Out Of Poverty (FOOP)" at bounding box center [244, 70] width 79 height 8
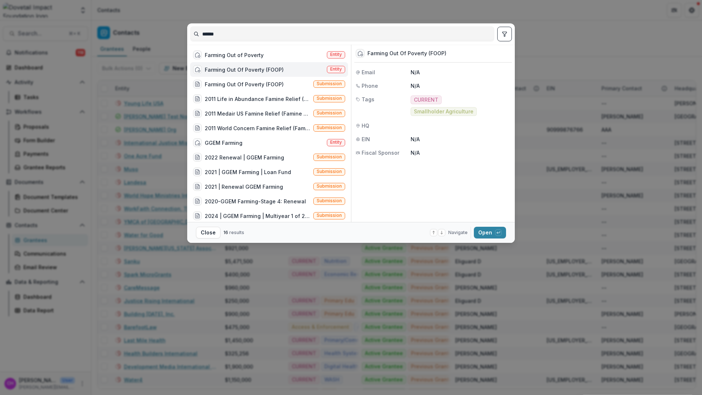
click at [284, 68] on div "Farming Out Of Poverty (FOOP) Entity" at bounding box center [269, 69] width 158 height 15
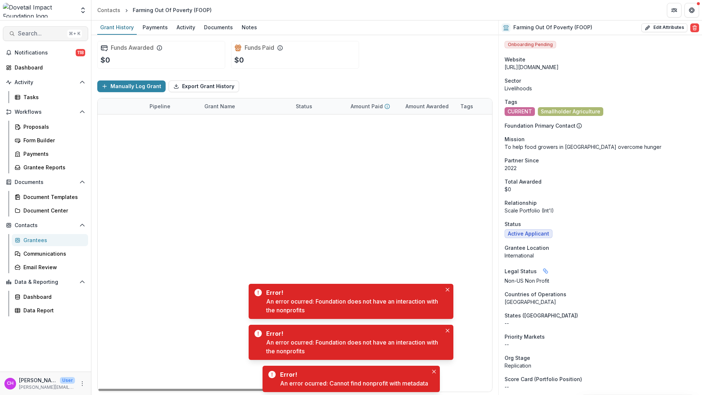
click at [48, 33] on span "Search..." at bounding box center [41, 33] width 46 height 7
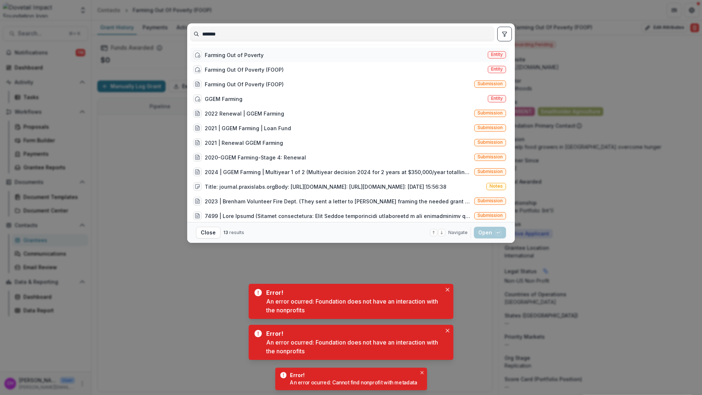
type input "*******"
click at [253, 58] on div "Farming Out of Poverty" at bounding box center [234, 55] width 59 height 8
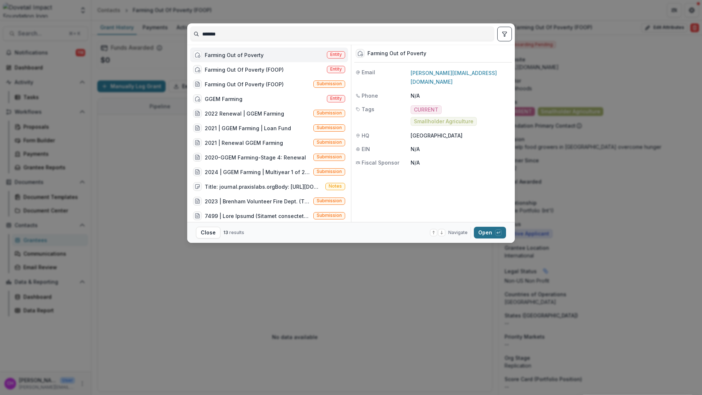
click at [492, 235] on button "Open with enter key" at bounding box center [490, 233] width 32 height 12
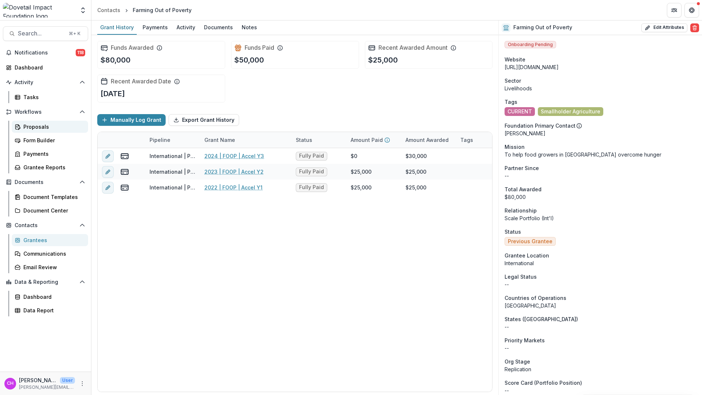
click at [37, 130] on div "Proposals" at bounding box center [52, 127] width 59 height 8
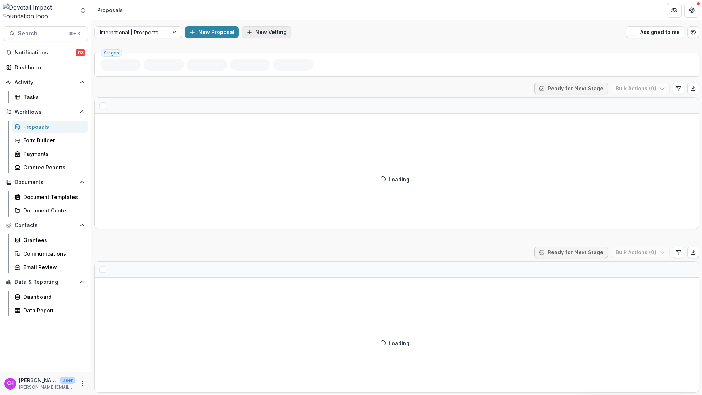
click at [268, 33] on button "New Vetting" at bounding box center [267, 32] width 50 height 12
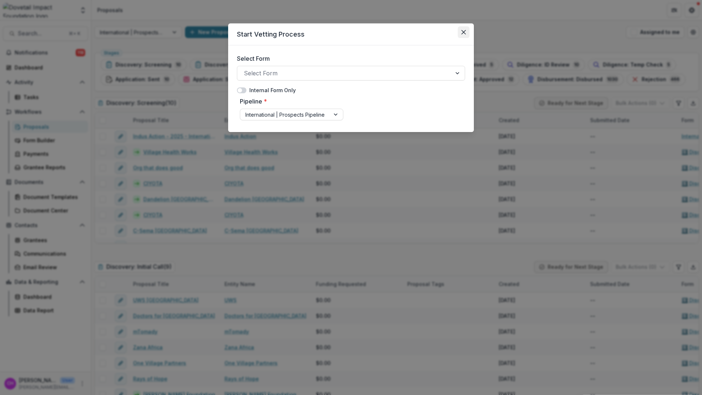
click at [466, 33] on button "Close" at bounding box center [464, 32] width 12 height 12
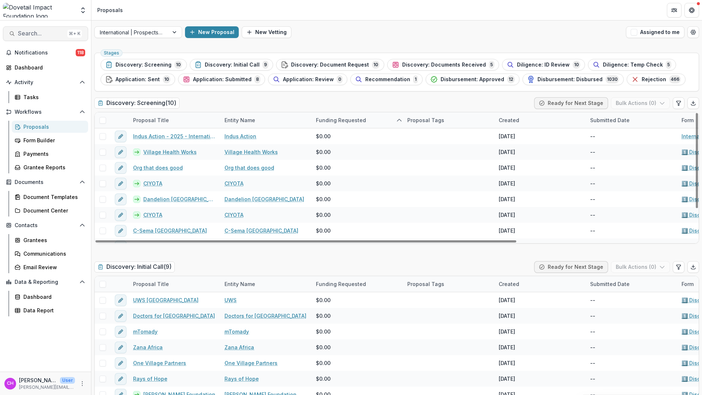
click at [40, 33] on span "Search..." at bounding box center [41, 33] width 46 height 7
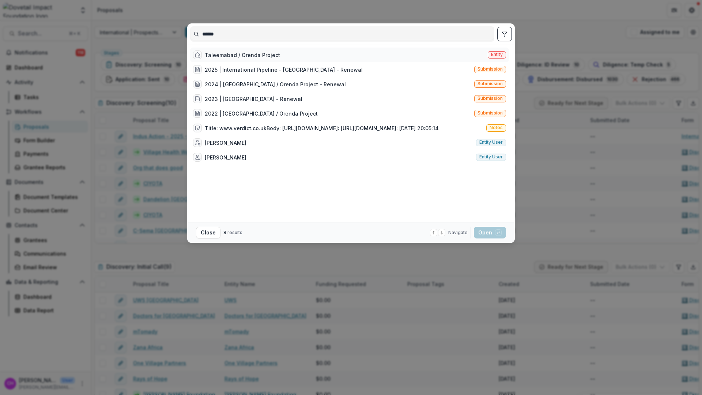
type input "******"
click at [298, 54] on div "Taleemabad / Orenda Project Entity" at bounding box center [349, 55] width 319 height 15
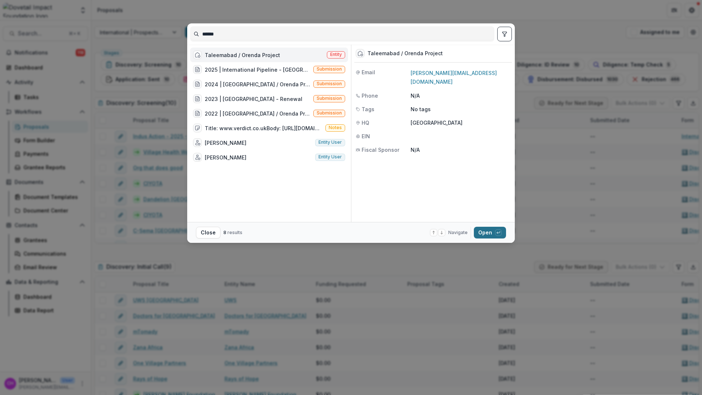
click at [493, 227] on button "Open with enter key" at bounding box center [490, 233] width 32 height 12
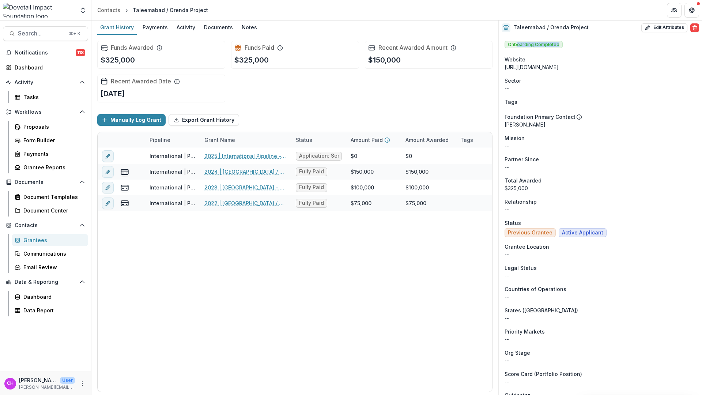
drag, startPoint x: 518, startPoint y: 44, endPoint x: 563, endPoint y: 44, distance: 45.0
click at [619, 299] on p "--" at bounding box center [601, 297] width 192 height 8
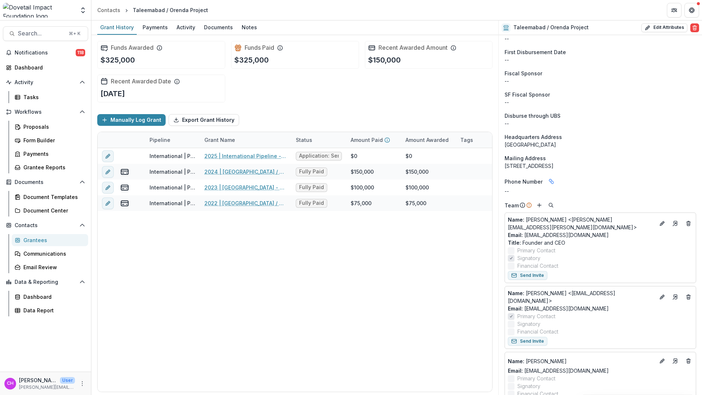
scroll to position [709, 0]
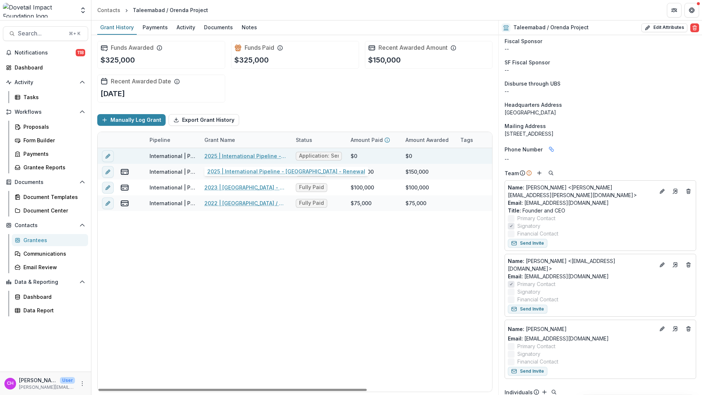
click at [249, 157] on link "2025 | International Pipeline - Taleemabad - Renewal" at bounding box center [245, 156] width 83 height 8
